Goal: Task Accomplishment & Management: Manage account settings

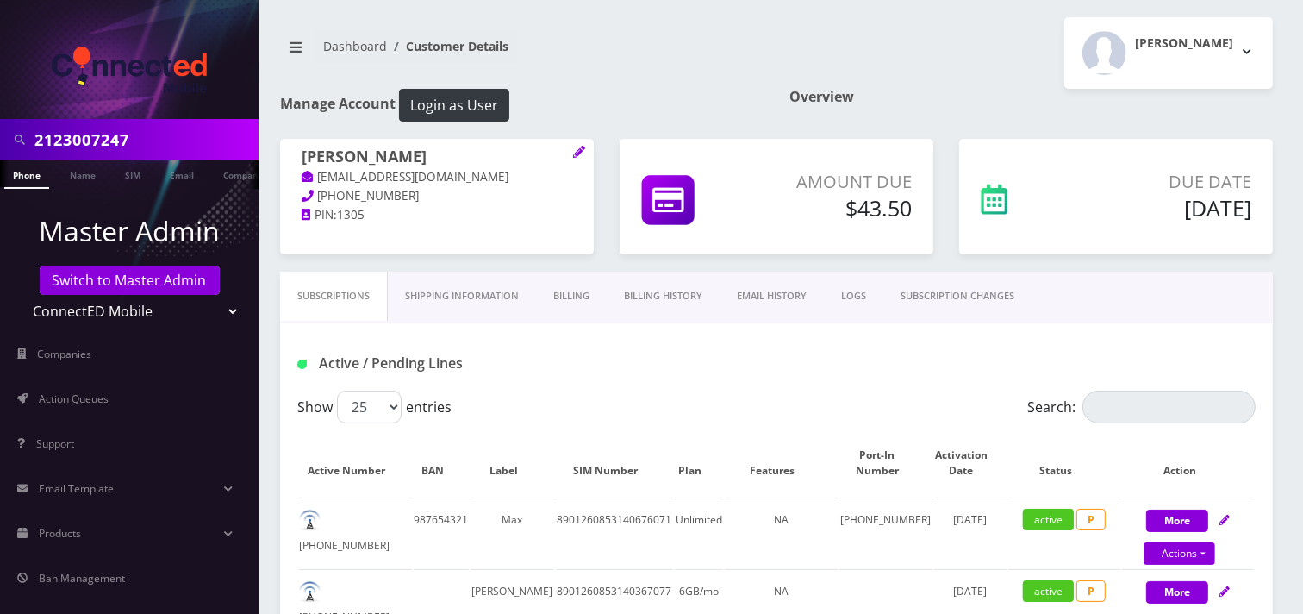
click at [114, 305] on select "Teltik Production My Link Mobile VennMobile Unlimited Advanced LTE [PERSON_NAME…" at bounding box center [130, 311] width 220 height 33
select select "23"
click at [20, 295] on select "Teltik Production My Link Mobile VennMobile Unlimited Advanced LTE [PERSON_NAME…" at bounding box center [130, 311] width 220 height 33
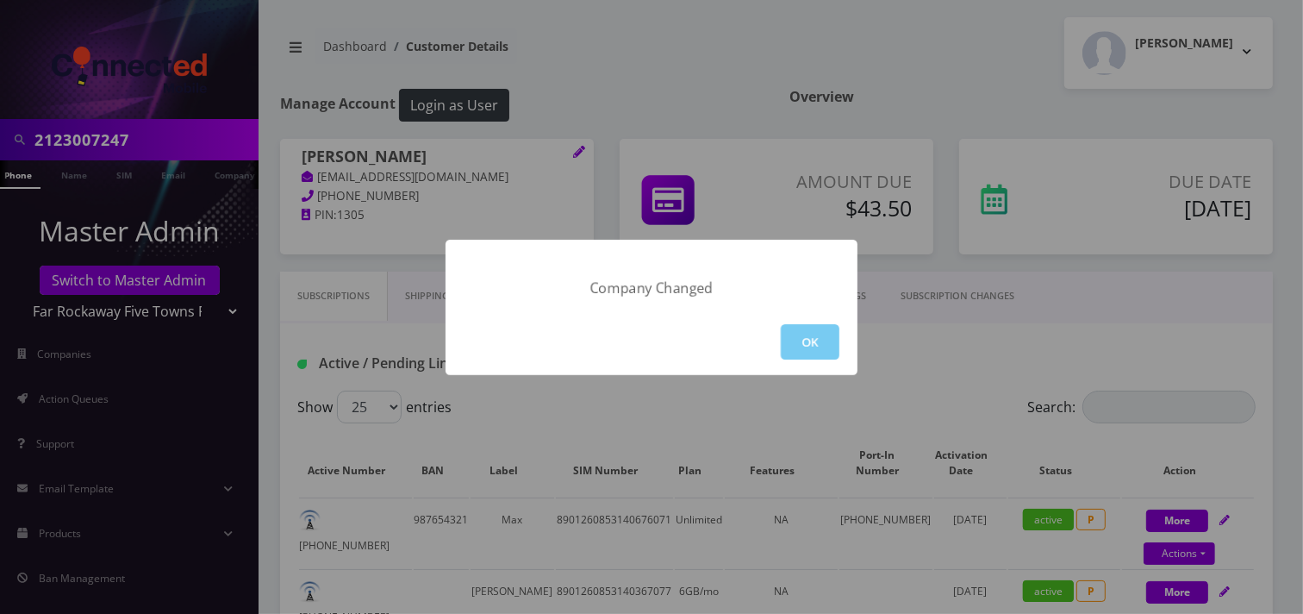
click at [798, 339] on button "OK" at bounding box center [810, 341] width 59 height 35
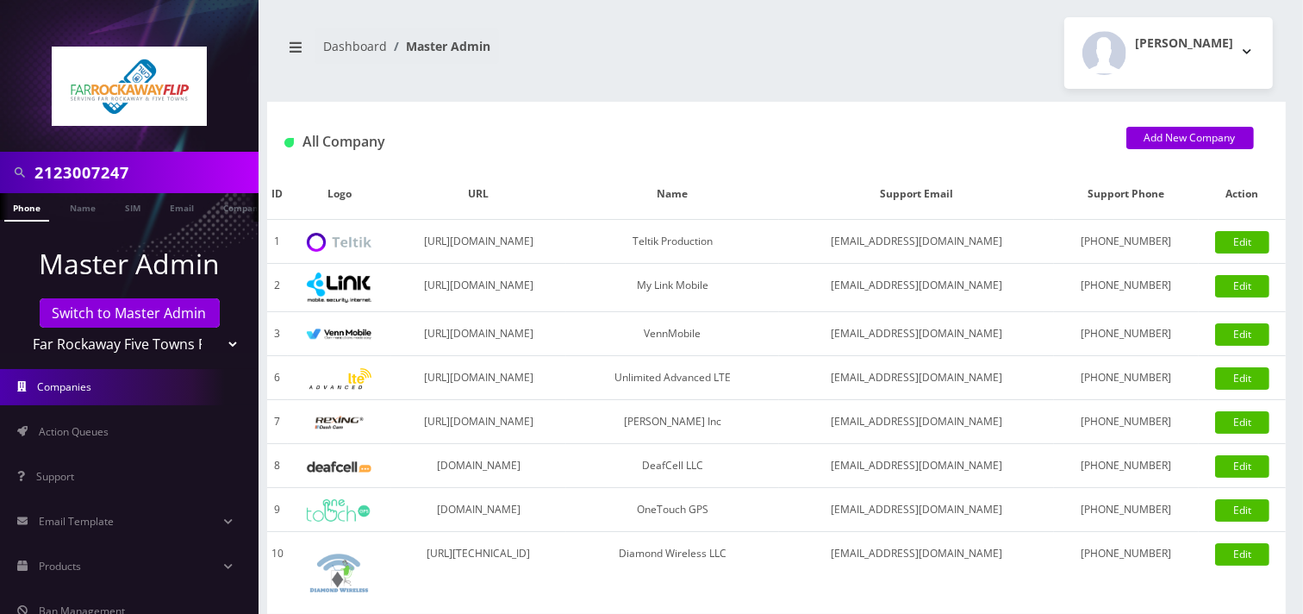
click at [143, 185] on input "2123007247" at bounding box center [144, 172] width 220 height 33
type input "3476755177"
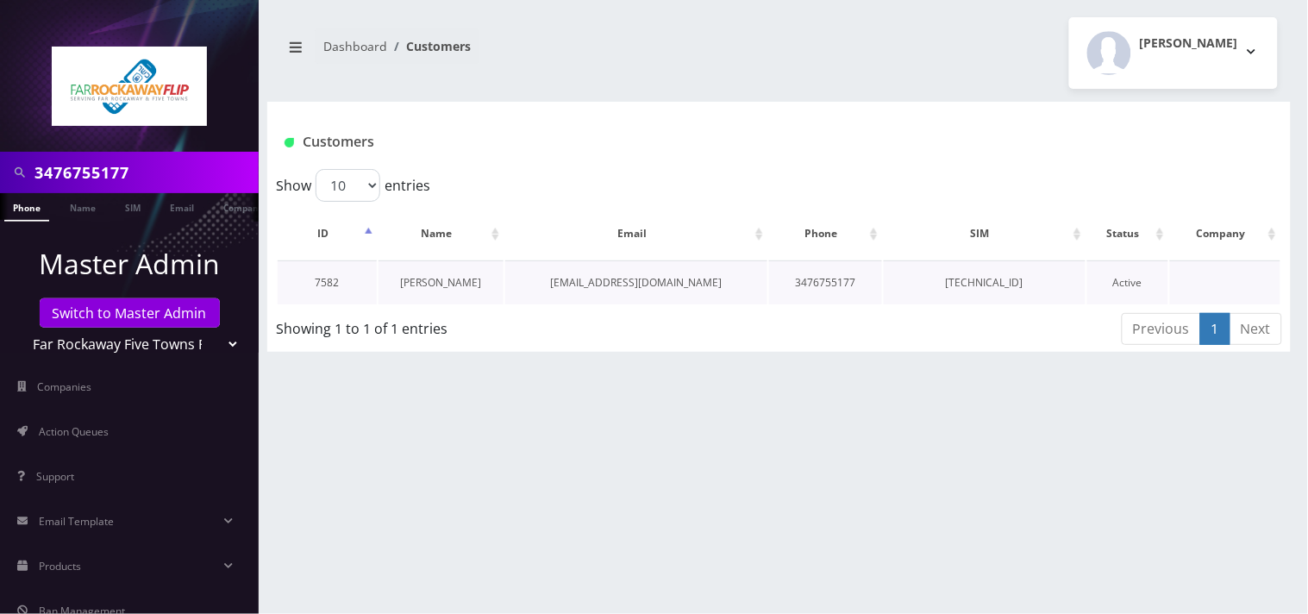
click at [435, 282] on link "Esther Ashear" at bounding box center [441, 282] width 81 height 15
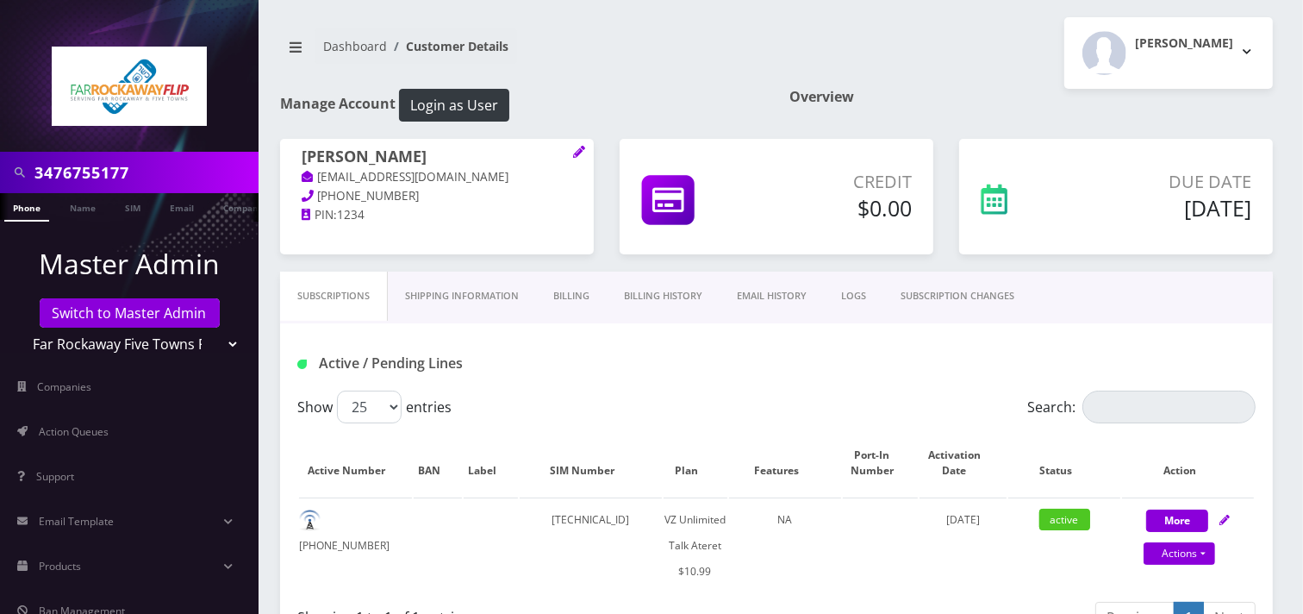
click at [90, 164] on input "3476755177" at bounding box center [144, 172] width 220 height 33
click at [91, 164] on input "3476755177" at bounding box center [144, 172] width 220 height 33
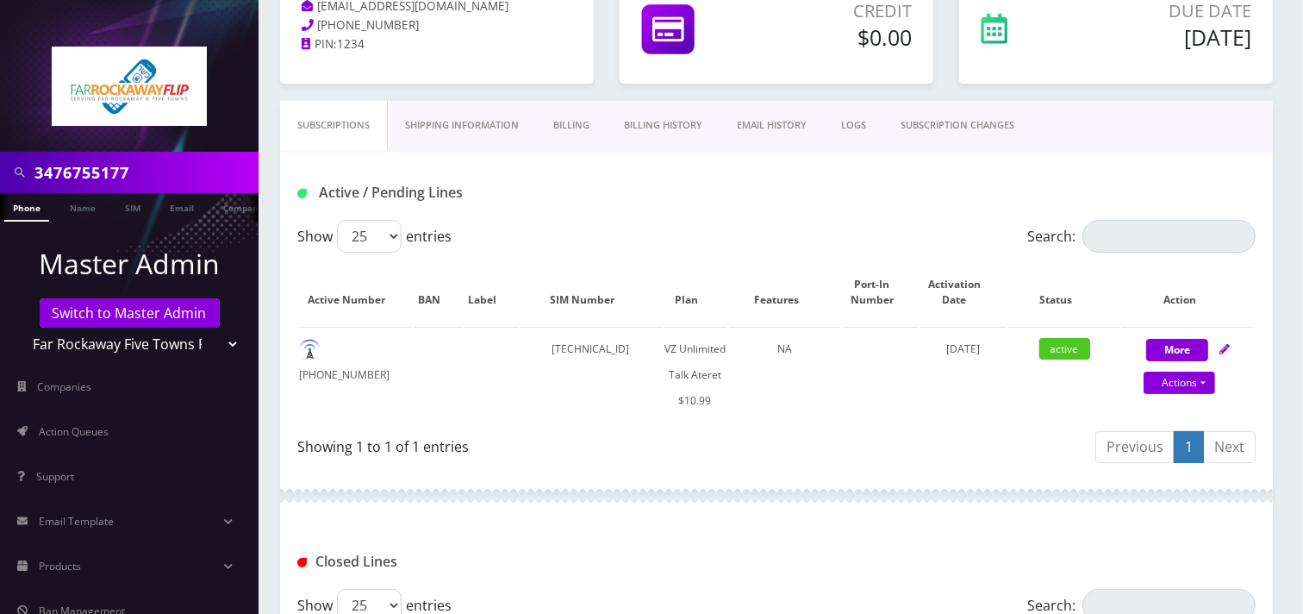
scroll to position [191, 0]
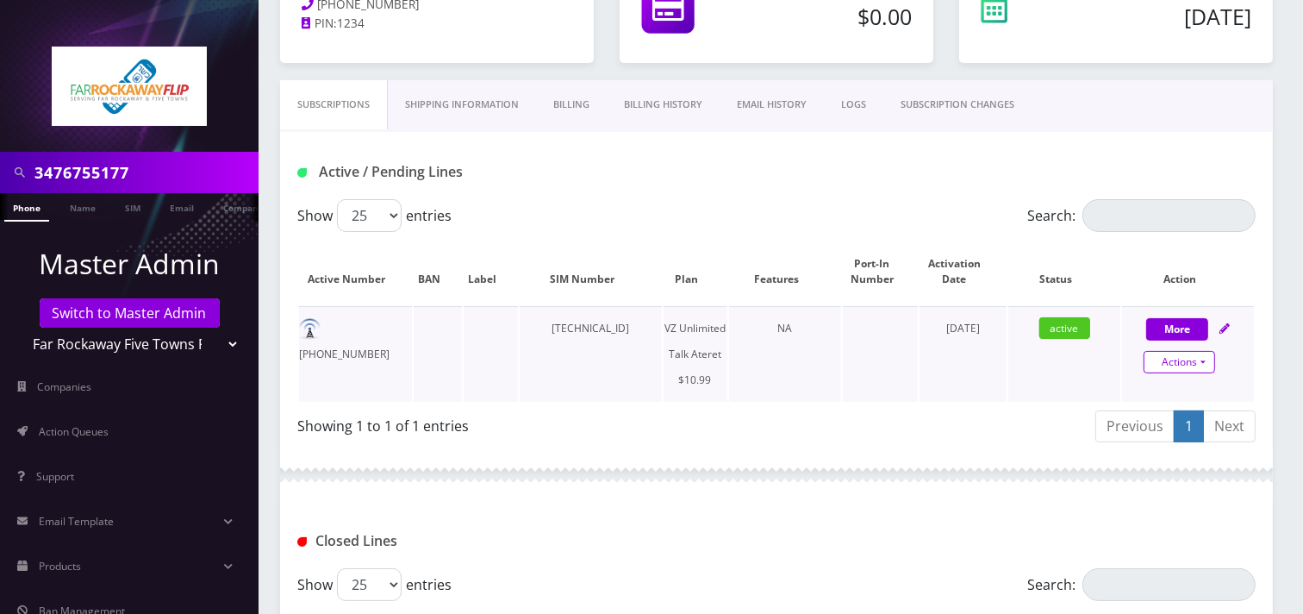
click at [1170, 360] on link "Actions" at bounding box center [1180, 362] width 72 height 22
select select "483"
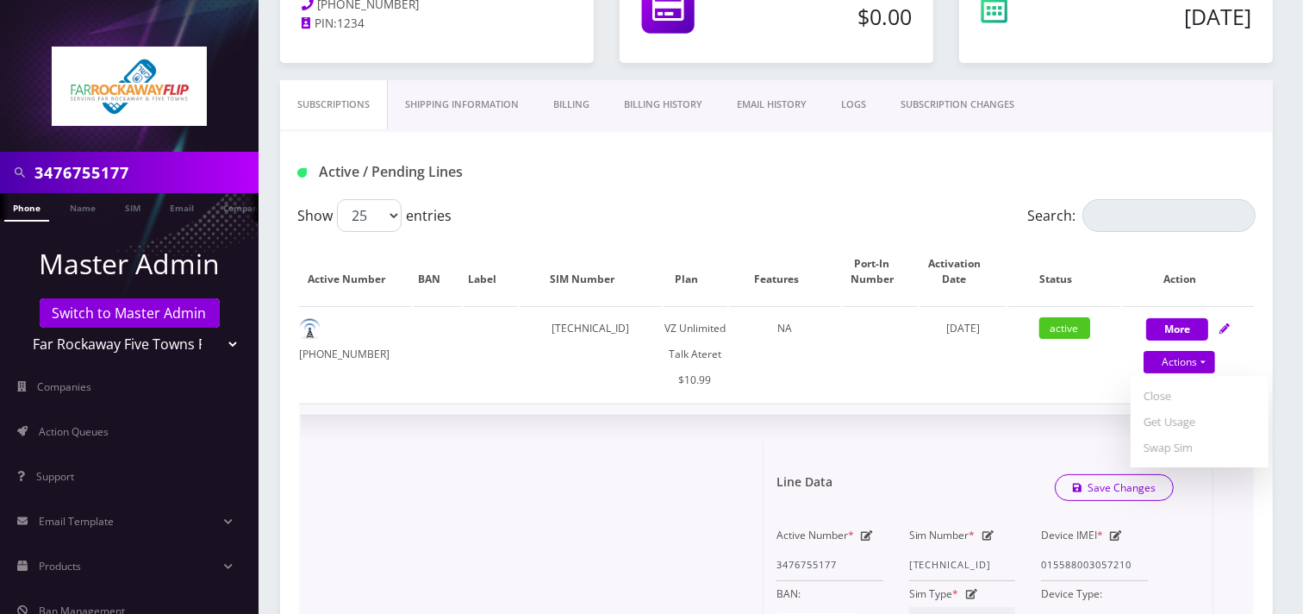
click at [64, 184] on input "3476755177" at bounding box center [144, 172] width 220 height 33
click at [56, 171] on input "3476755177" at bounding box center [144, 172] width 220 height 33
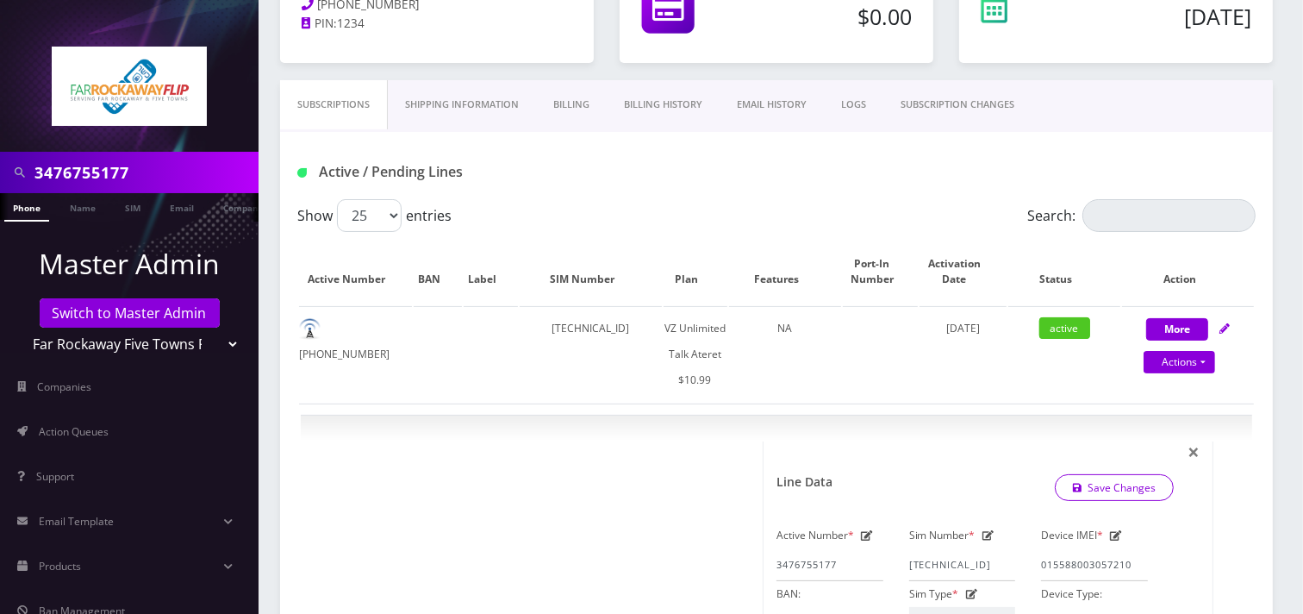
click at [56, 171] on input "3476755177" at bounding box center [144, 172] width 220 height 33
